Goal: Find specific page/section: Find specific page/section

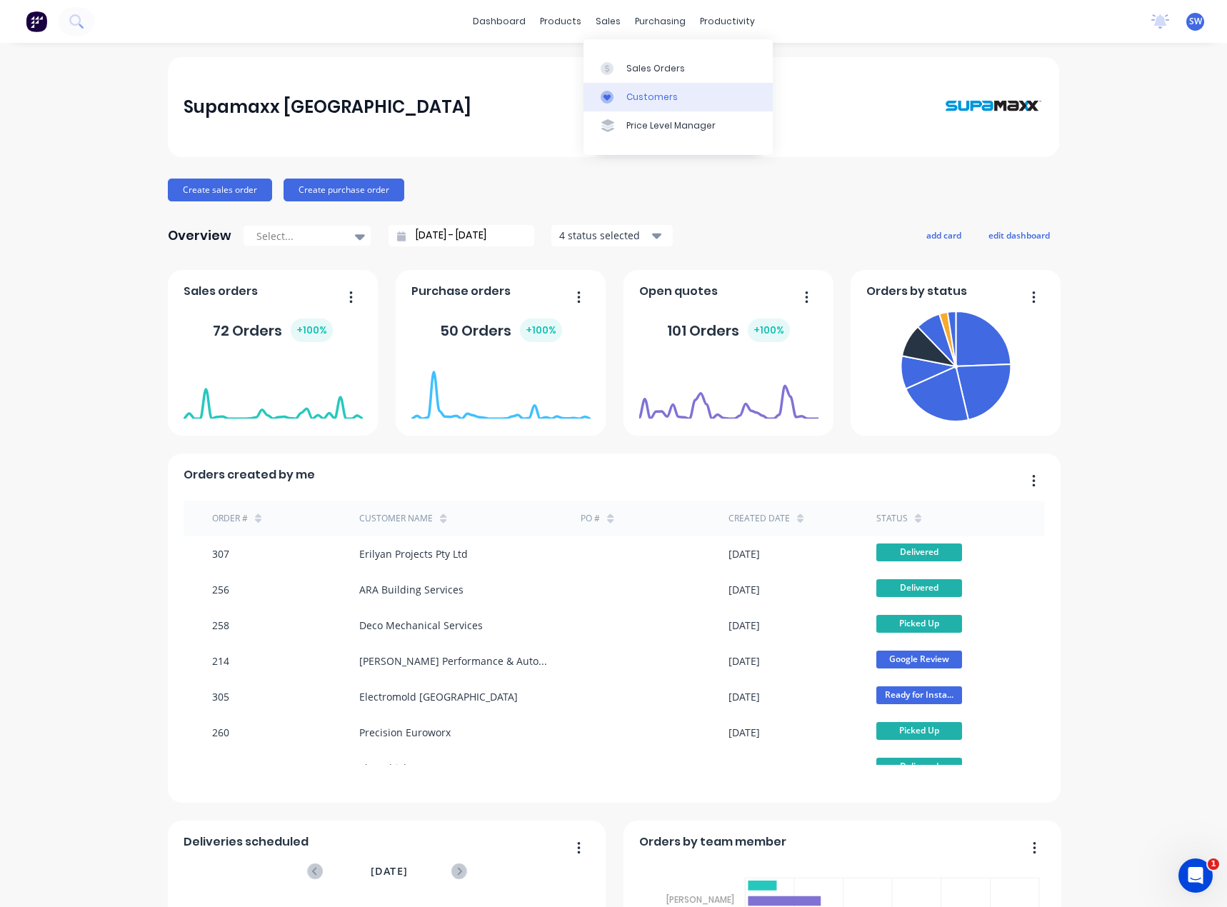
click at [649, 104] on link "Customers" at bounding box center [678, 97] width 189 height 29
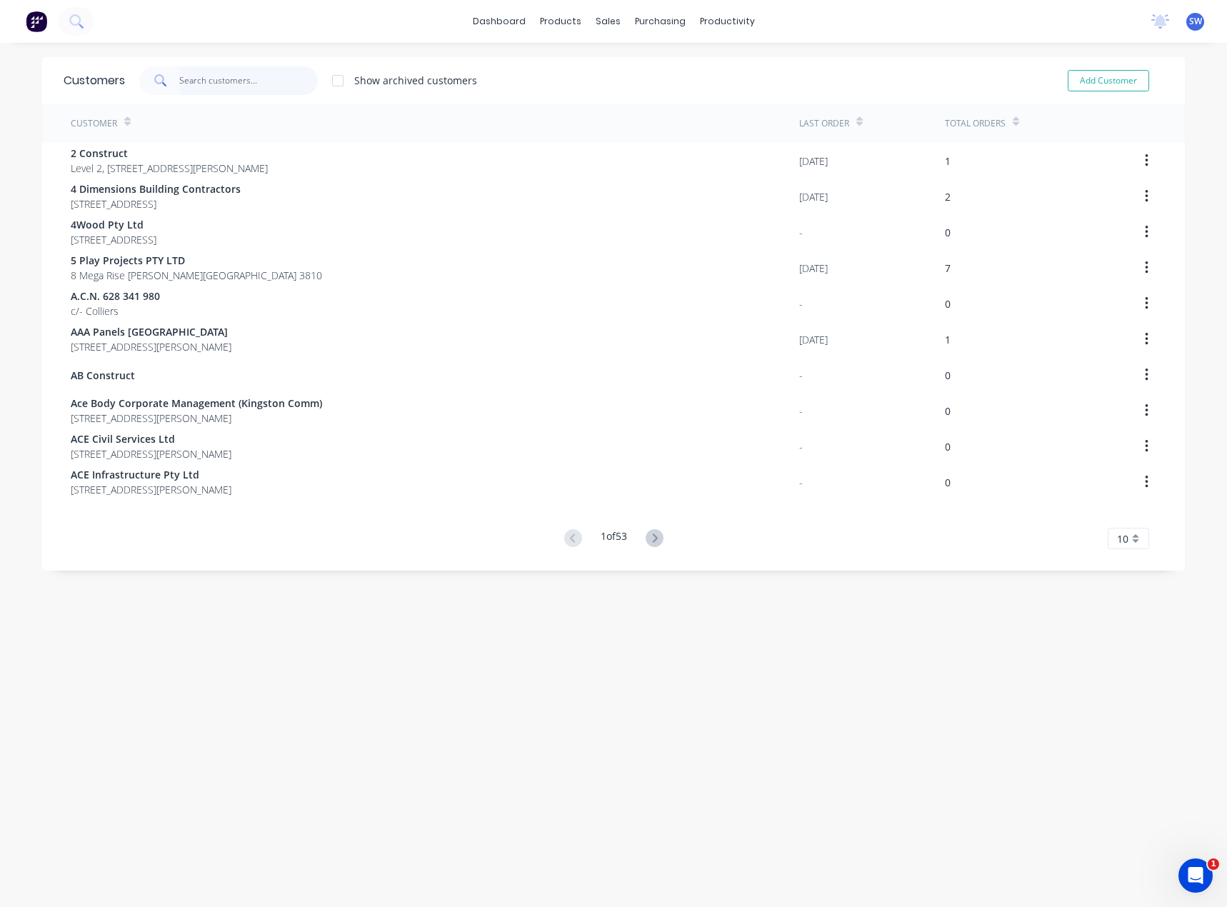
click at [239, 79] on input "text" at bounding box center [248, 80] width 139 height 29
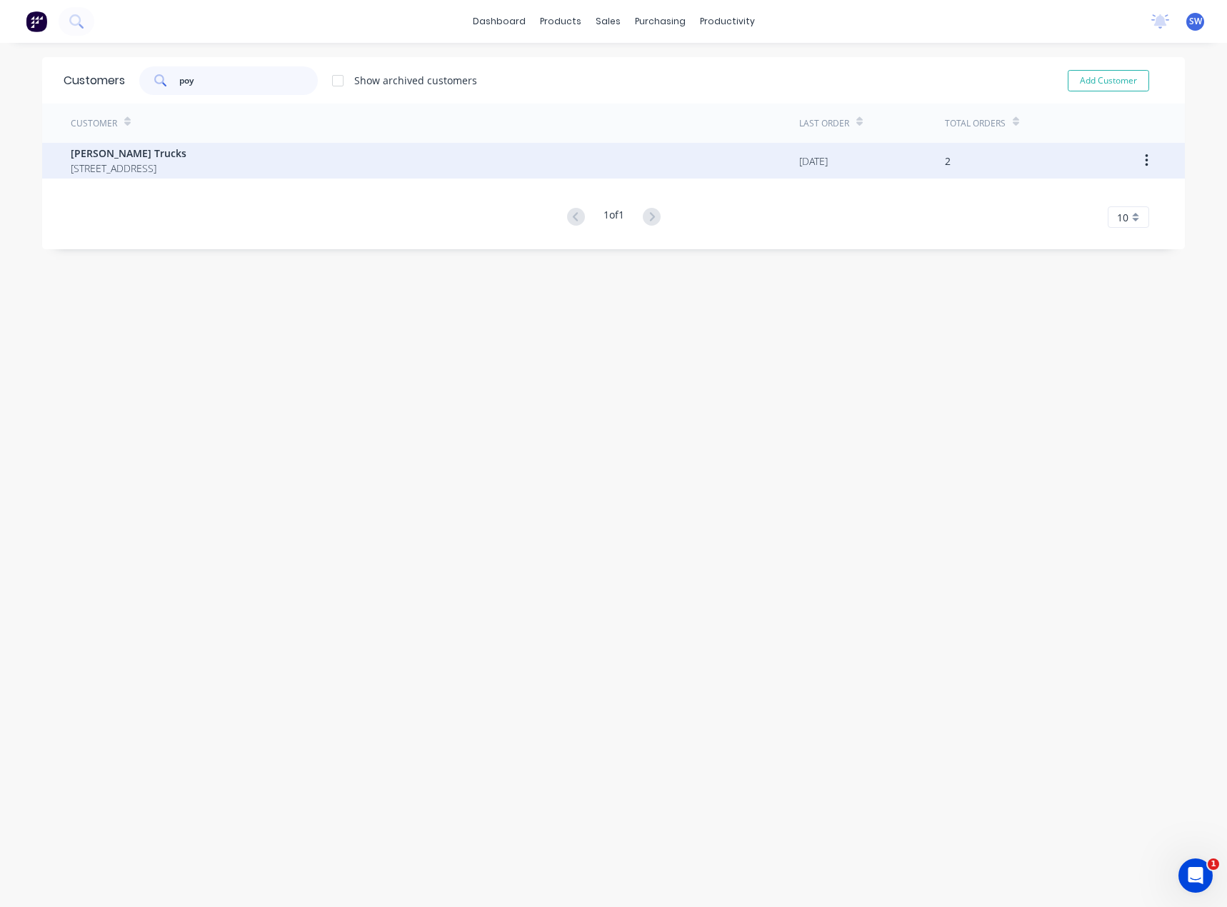
type input "poy"
click at [146, 174] on span "[STREET_ADDRESS]" at bounding box center [129, 168] width 116 height 15
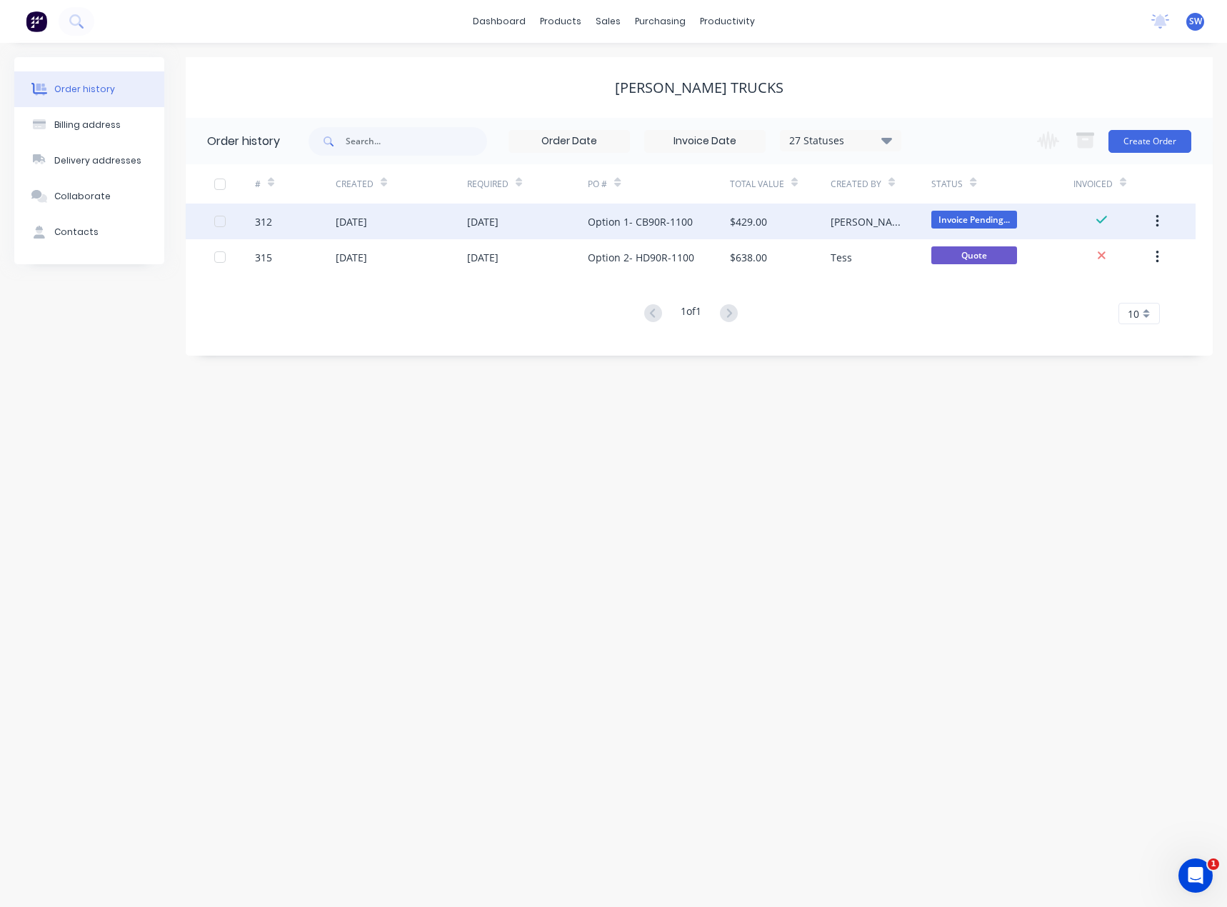
click at [638, 223] on div "Option 1- CB90R-1100" at bounding box center [640, 221] width 105 height 15
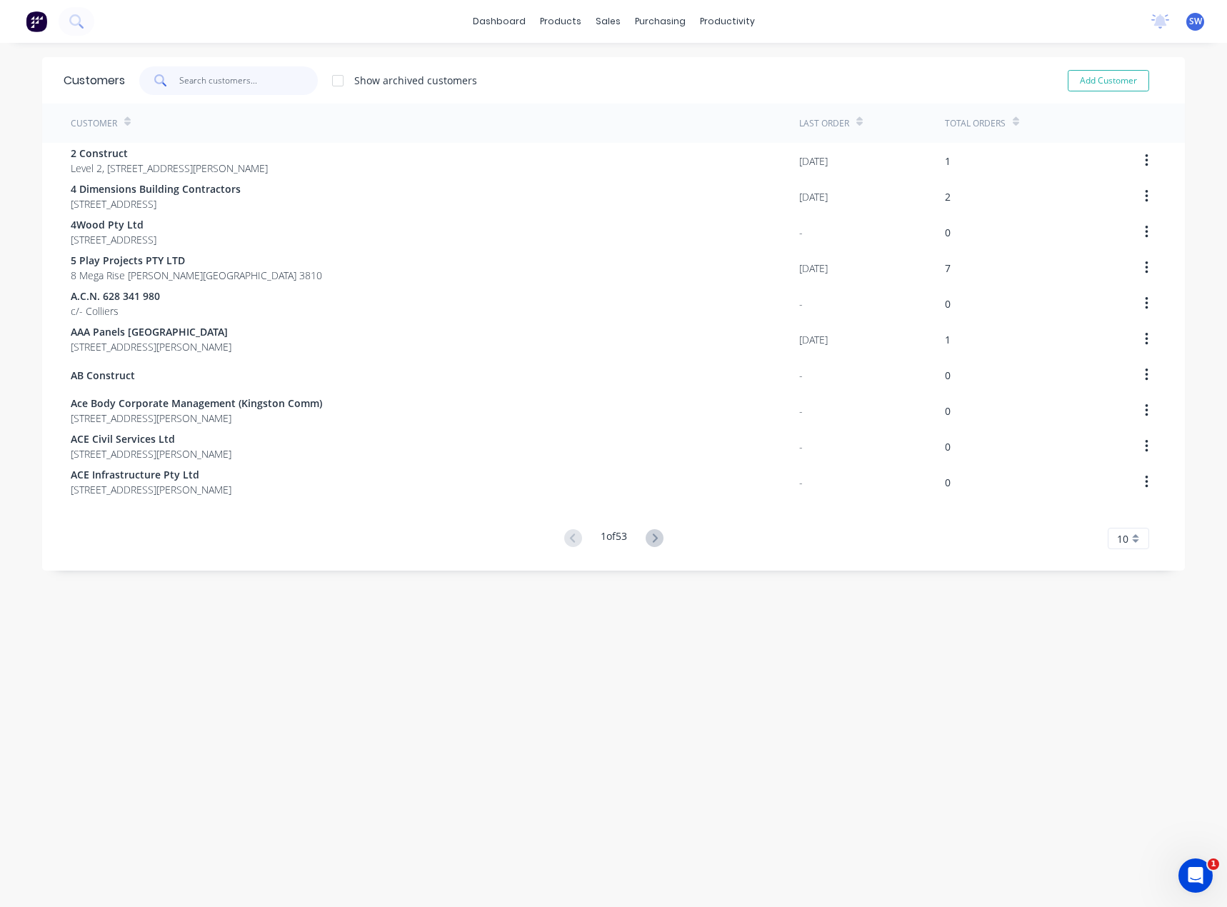
click at [239, 69] on input "text" at bounding box center [248, 80] width 139 height 29
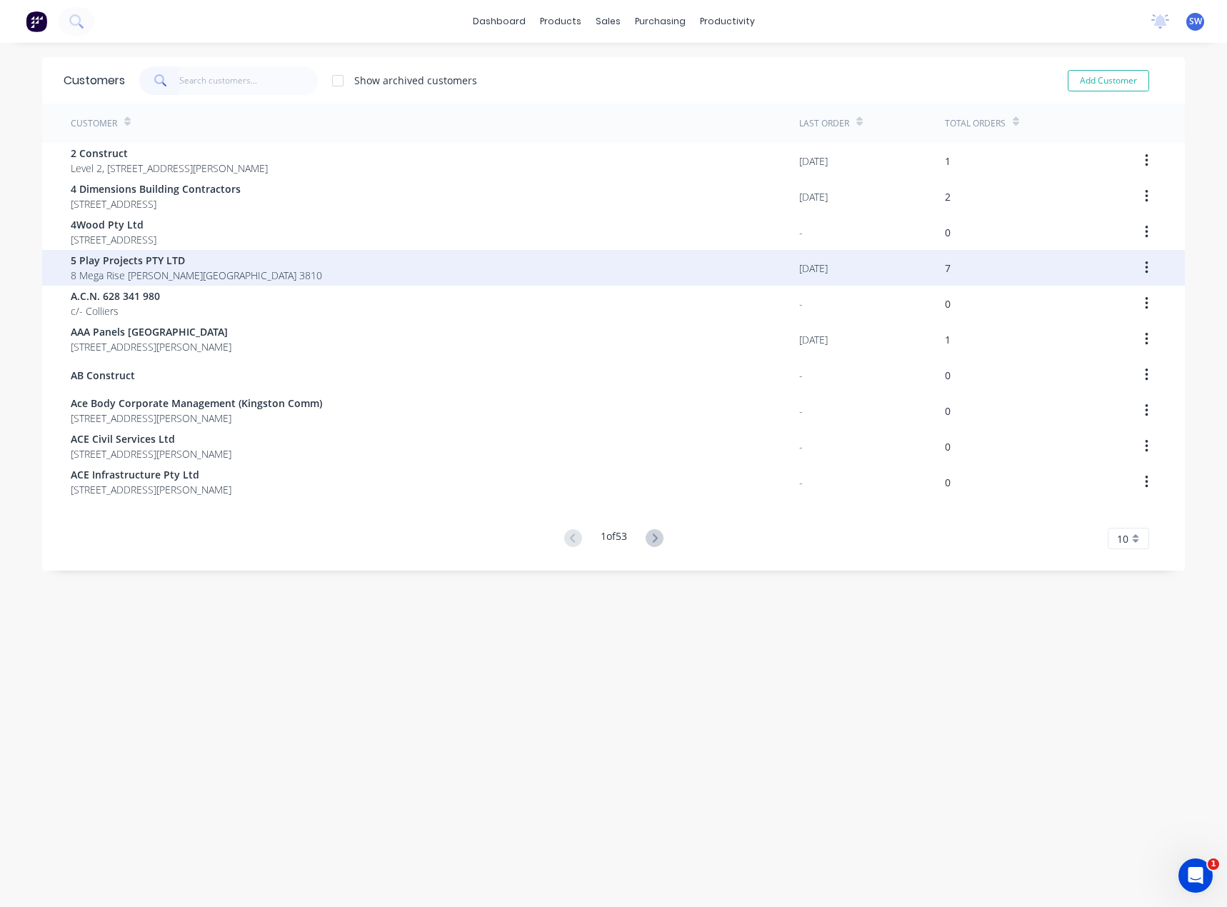
click at [81, 252] on div "5 Play Projects PTY LTD 8 [GEOGRAPHIC_DATA][PERSON_NAME] 3810" at bounding box center [435, 268] width 729 height 36
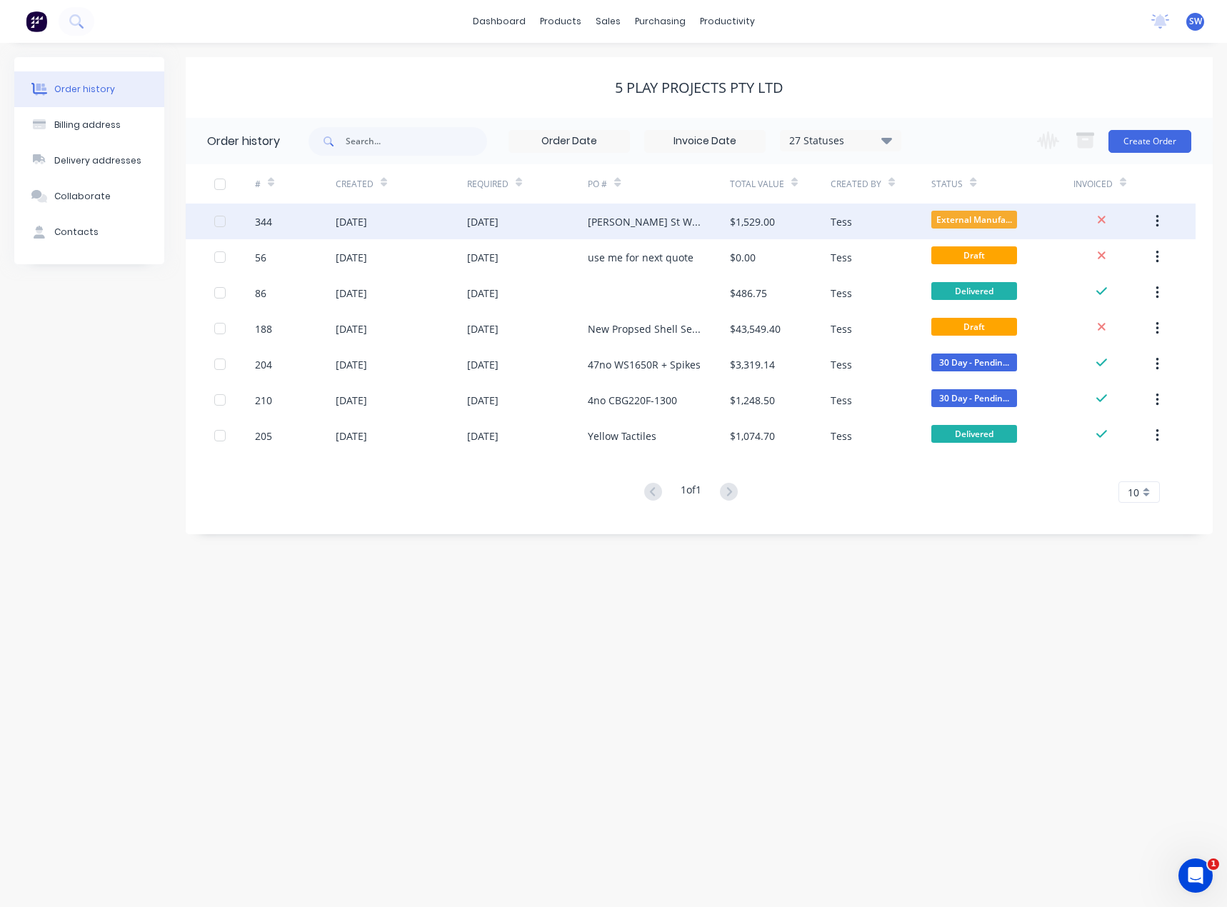
click at [604, 229] on div "[PERSON_NAME] St Warragul" at bounding box center [644, 221] width 113 height 15
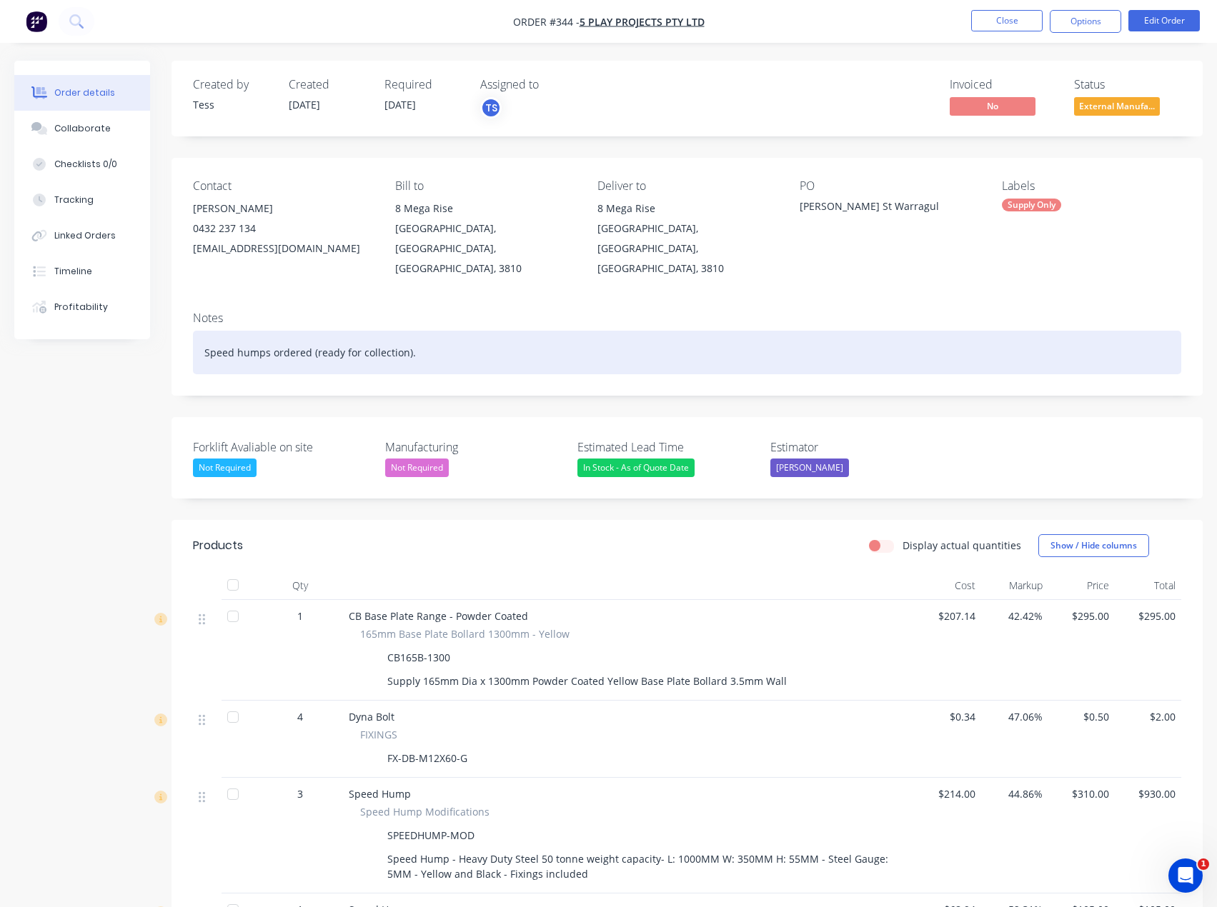
click at [494, 341] on div "Speed humps ordered (ready for collection)." at bounding box center [687, 353] width 988 height 44
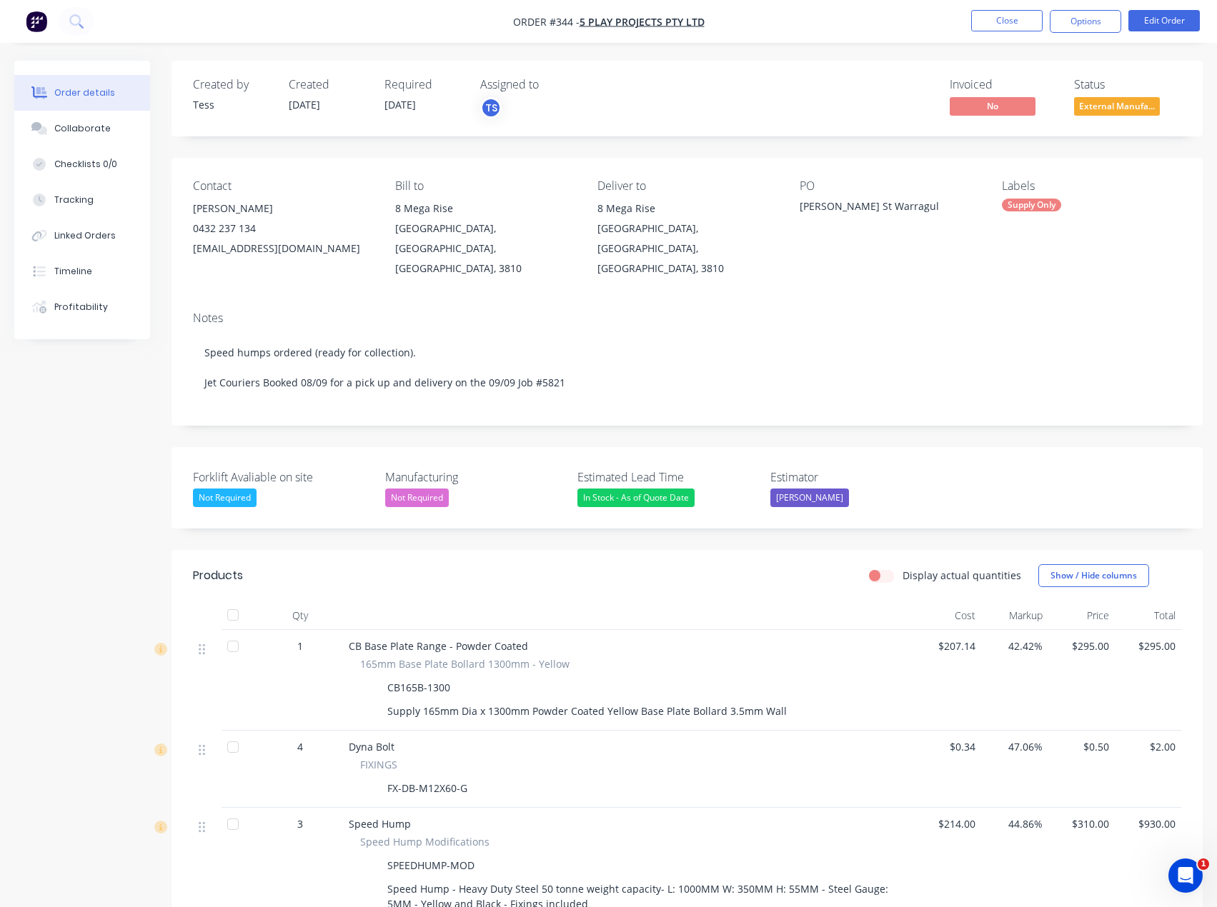
click at [91, 384] on div "Created by Tess Created [DATE] Required [DATE] Assigned to TS Invoiced No Statu…" at bounding box center [608, 693] width 1188 height 1264
click at [1029, 19] on button "Close" at bounding box center [1006, 20] width 71 height 21
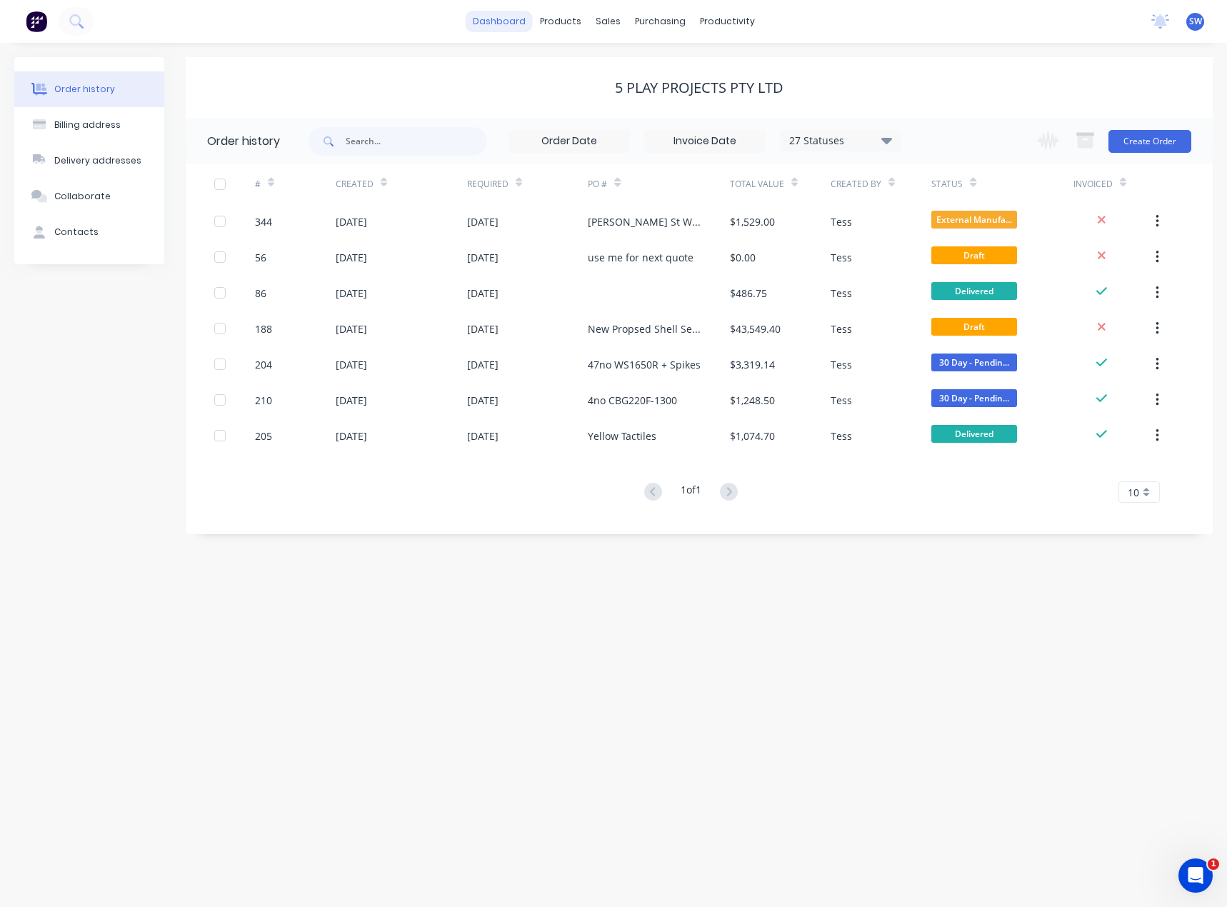
click at [521, 29] on link "dashboard" at bounding box center [499, 21] width 67 height 21
